Goal: Task Accomplishment & Management: Use online tool/utility

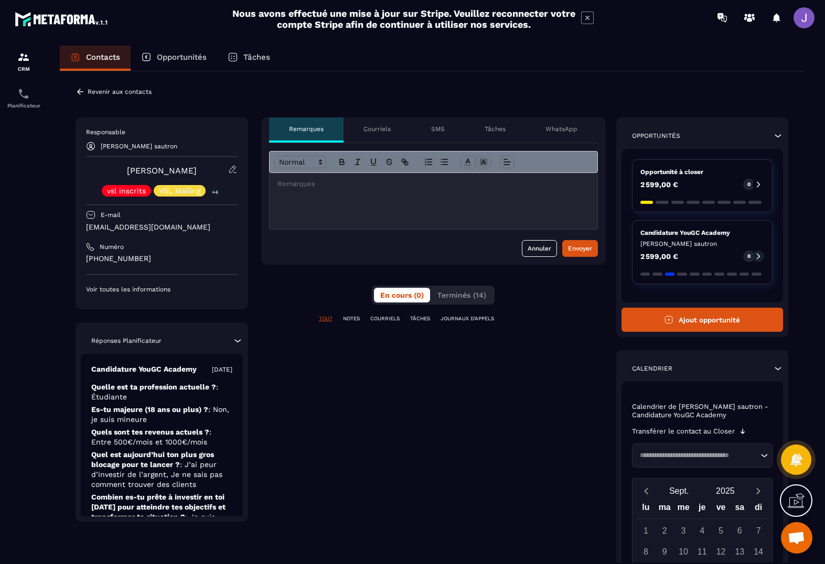
click at [235, 170] on icon at bounding box center [232, 169] width 9 height 9
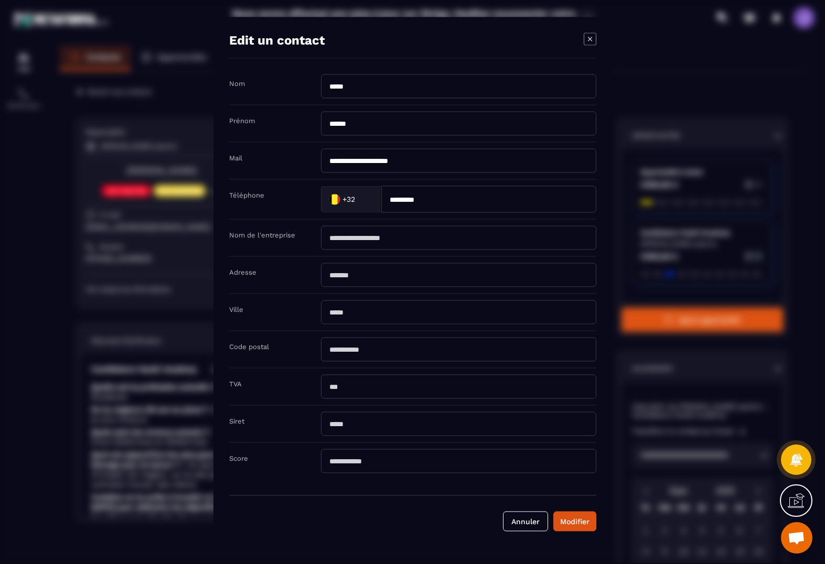
click at [190, 195] on div "Modal window" at bounding box center [412, 282] width 825 height 564
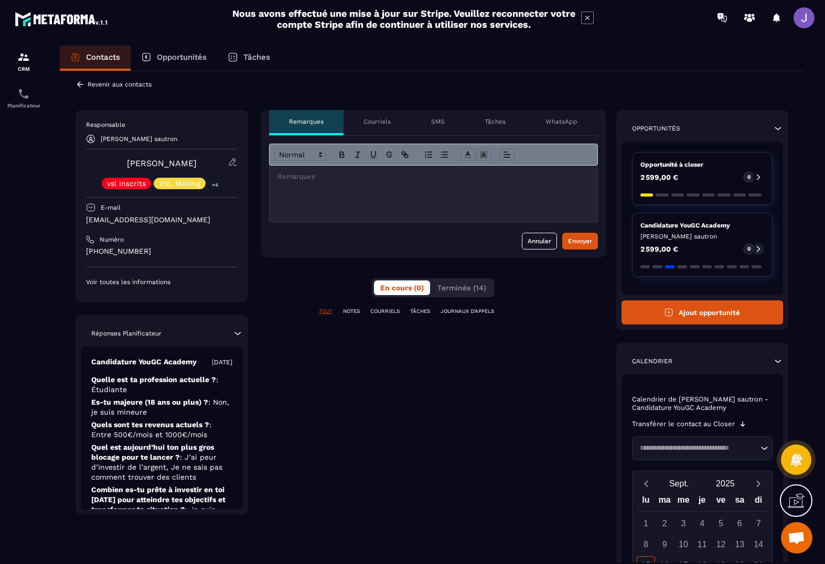
scroll to position [6, 0]
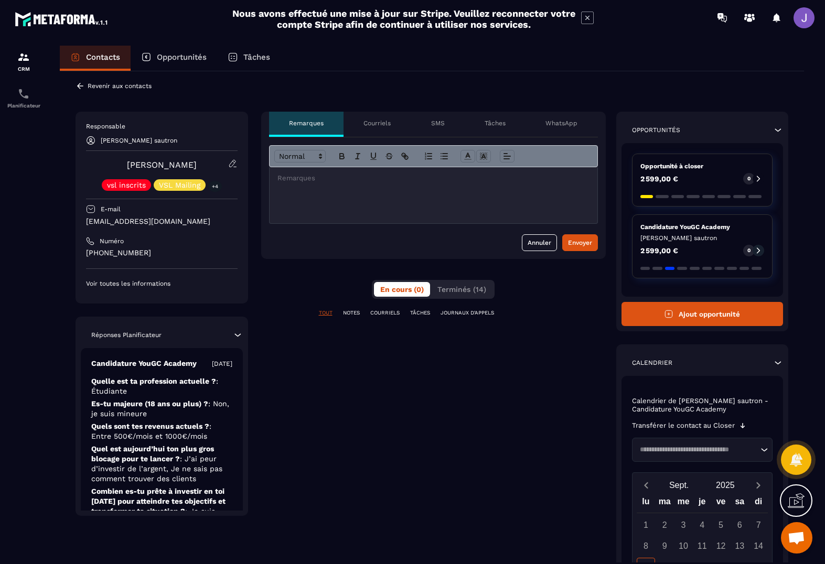
click at [128, 289] on div "Responsable [PERSON_NAME] sautron [PERSON_NAME] vsl inscrits VSL Mailing +4 E-m…" at bounding box center [162, 208] width 173 height 192
click at [135, 281] on p "Voir toutes les informations" at bounding box center [162, 283] width 152 height 8
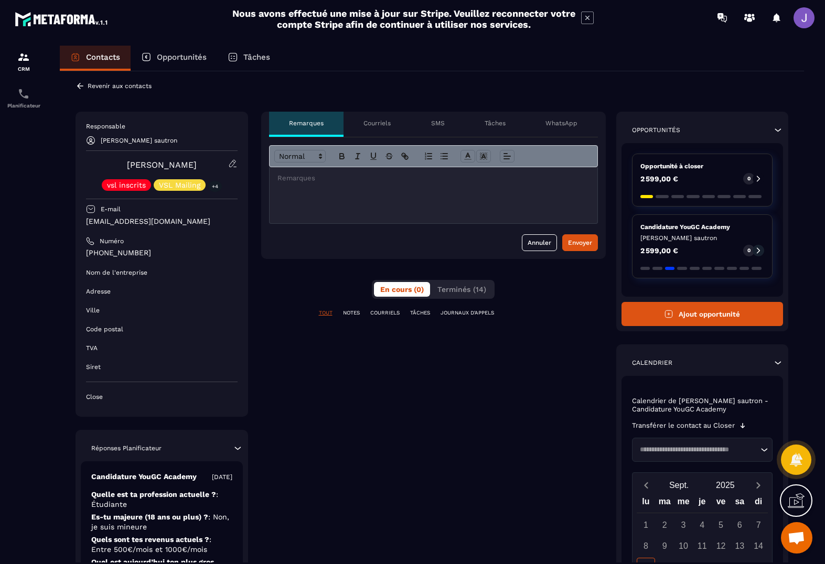
click at [491, 122] on p "Tâches" at bounding box center [495, 123] width 21 height 8
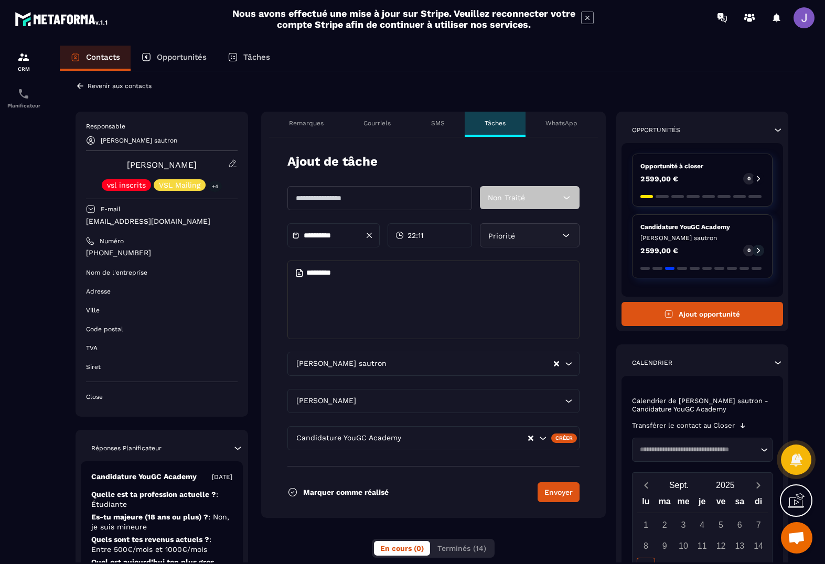
click at [419, 122] on div "SMS" at bounding box center [437, 124] width 53 height 25
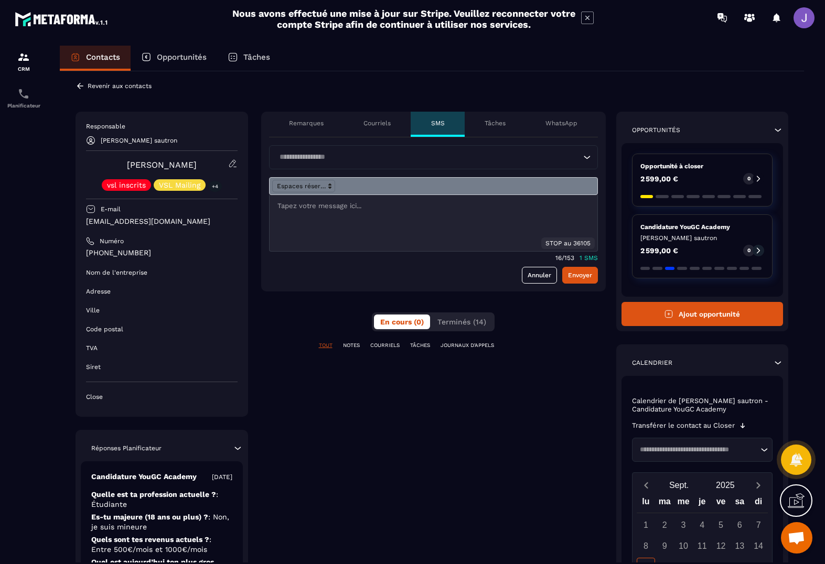
click at [382, 119] on p "Courriels" at bounding box center [376, 123] width 27 height 8
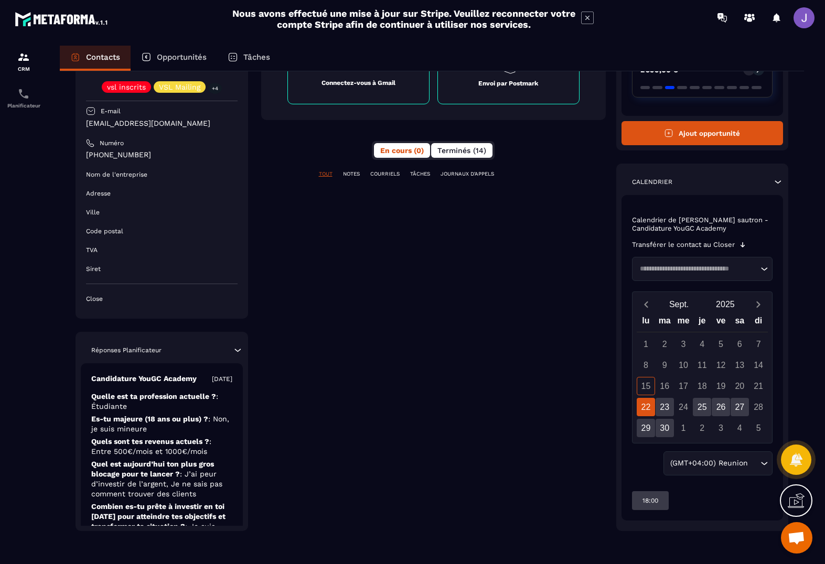
click at [459, 157] on button "Terminés (14)" at bounding box center [461, 150] width 61 height 15
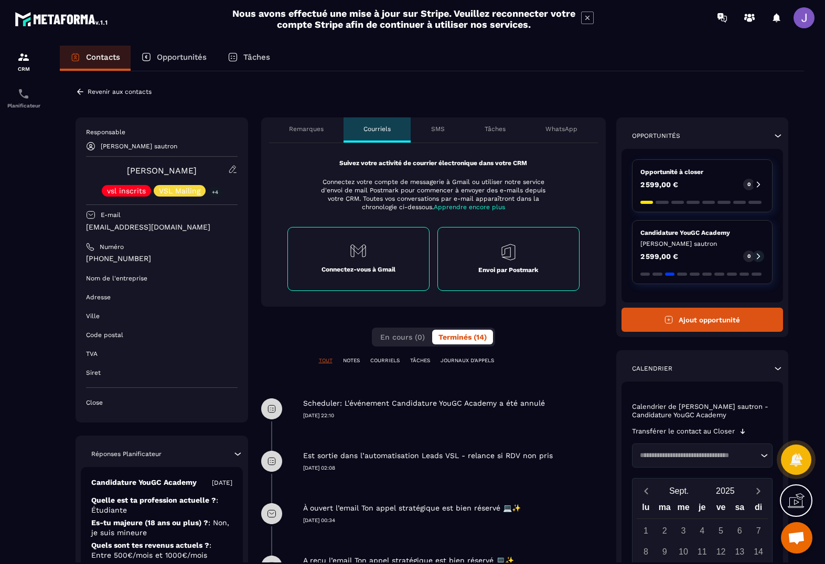
click at [321, 133] on p "Remarques" at bounding box center [306, 129] width 35 height 8
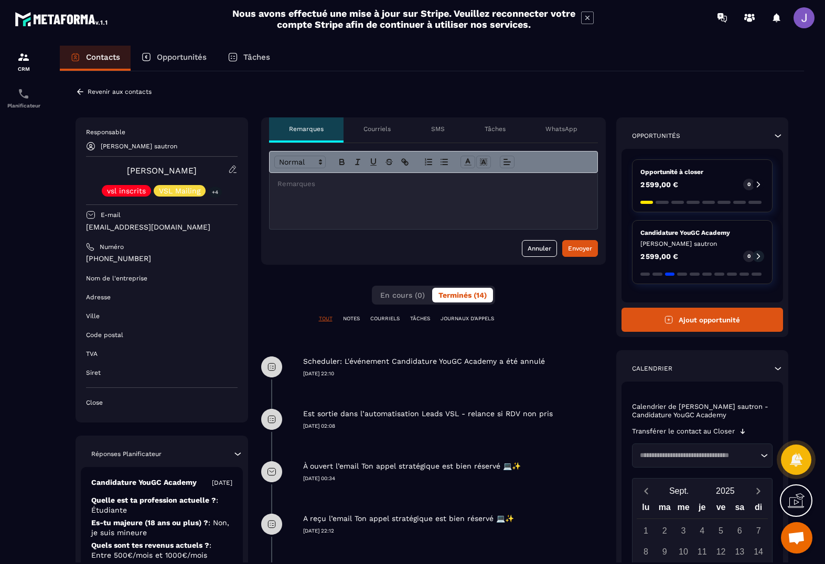
click at [508, 136] on div "Tâches" at bounding box center [495, 129] width 61 height 25
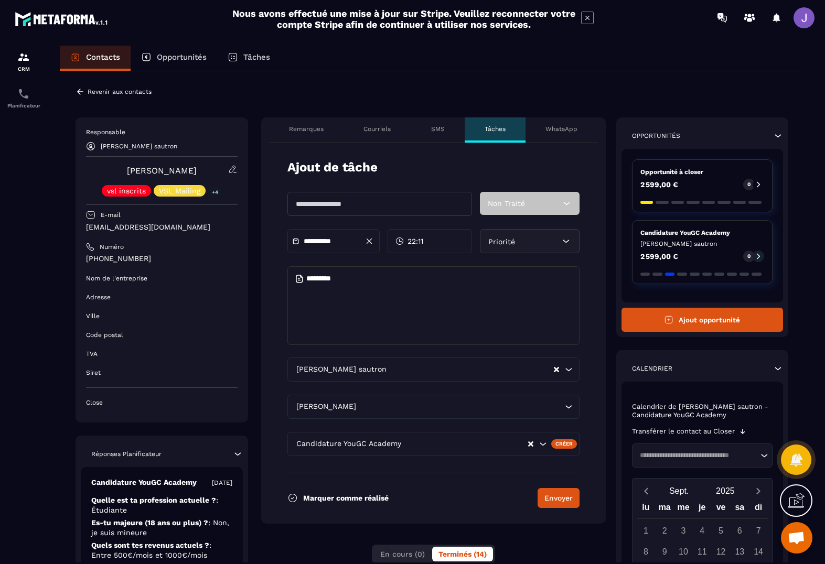
click at [397, 200] on input "text" at bounding box center [379, 204] width 185 height 24
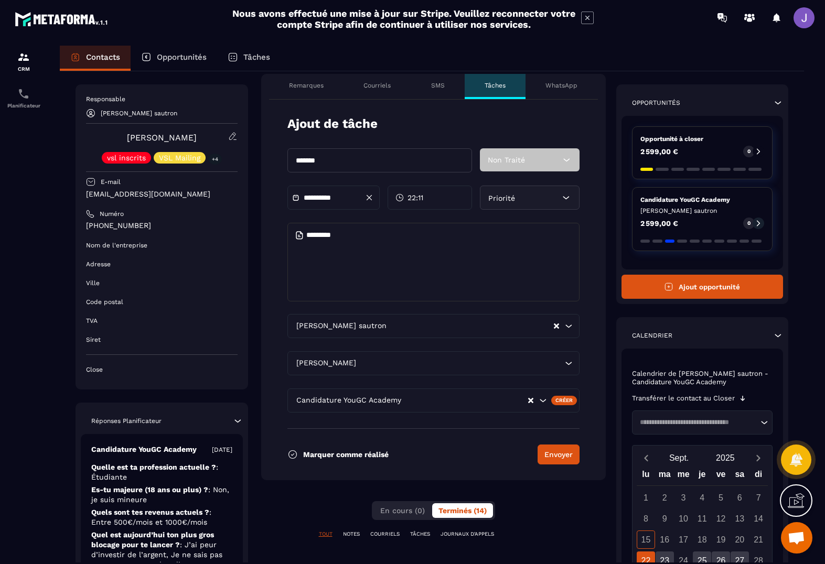
scroll to position [50, 0]
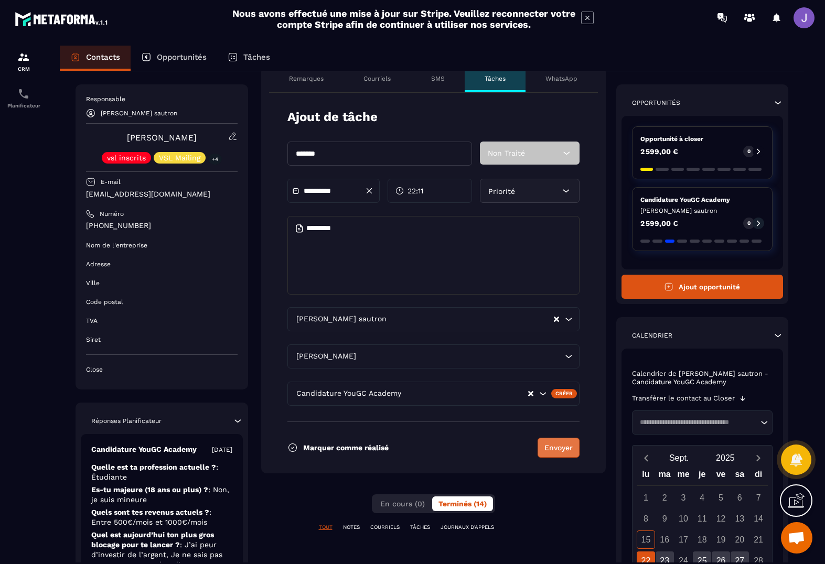
type input "******"
click at [562, 448] on button "Envoyer" at bounding box center [558, 448] width 42 height 20
